Goal: Find specific page/section: Find specific page/section

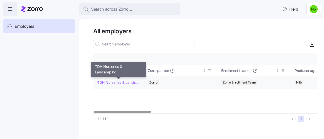
click at [123, 83] on link "TDH Nurseries & Landscaping" at bounding box center [118, 82] width 42 height 5
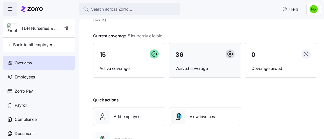
scroll to position [41, 0]
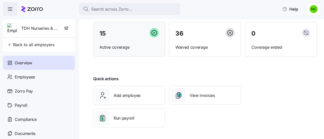
click at [158, 50] on div "15 Active coverage" at bounding box center [129, 39] width 72 height 35
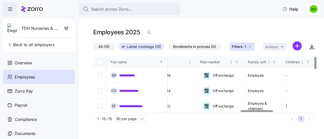
scroll to position [0, 1012]
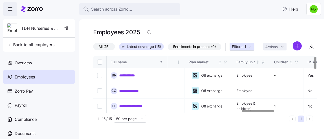
click at [263, 112] on div at bounding box center [258, 112] width 32 height 2
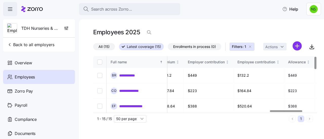
scroll to position [0, 1209]
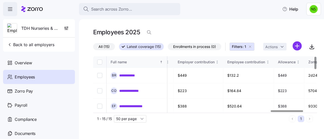
click at [298, 112] on div at bounding box center [287, 112] width 32 height 2
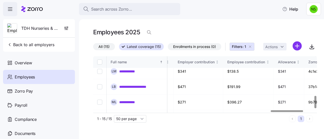
scroll to position [56, 1209]
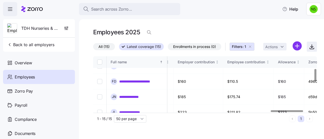
click at [312, 48] on icon "button" at bounding box center [312, 46] width 0 height 3
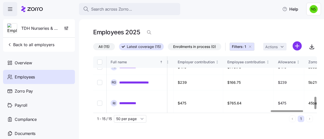
scroll to position [182, 1209]
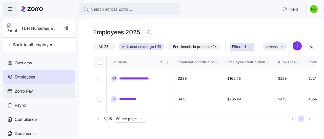
drag, startPoint x: 26, startPoint y: 95, endPoint x: 29, endPoint y: 92, distance: 4.3
click at [26, 95] on div "Zorro Pay" at bounding box center [39, 91] width 72 height 14
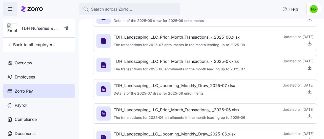
scroll to position [76, 0]
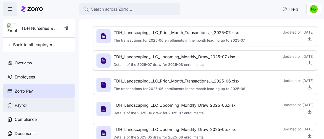
click at [33, 108] on div "Payroll" at bounding box center [39, 105] width 72 height 14
